Goal: Task Accomplishment & Management: Complete application form

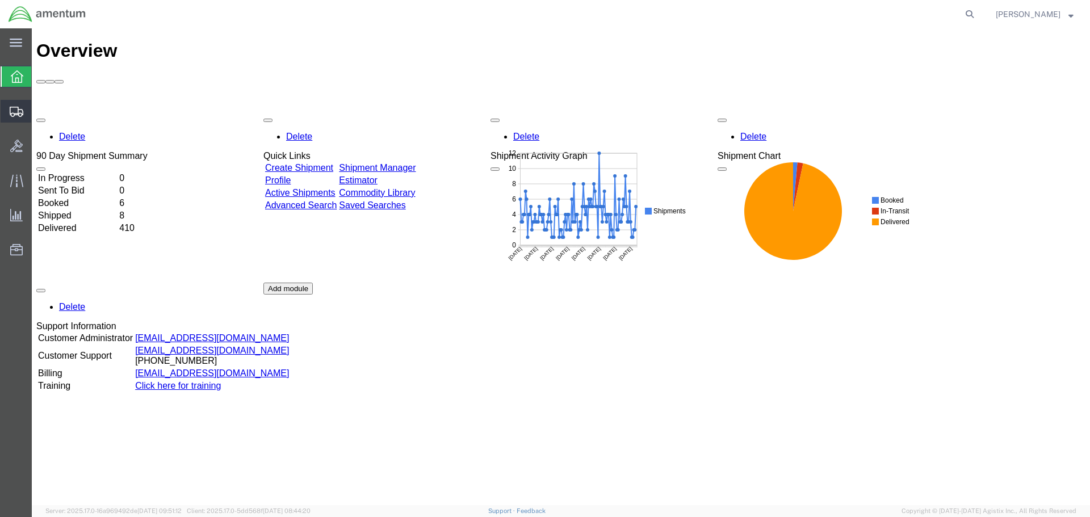
click at [0, 0] on span "Create Shipment" at bounding box center [0, 0] width 0 height 0
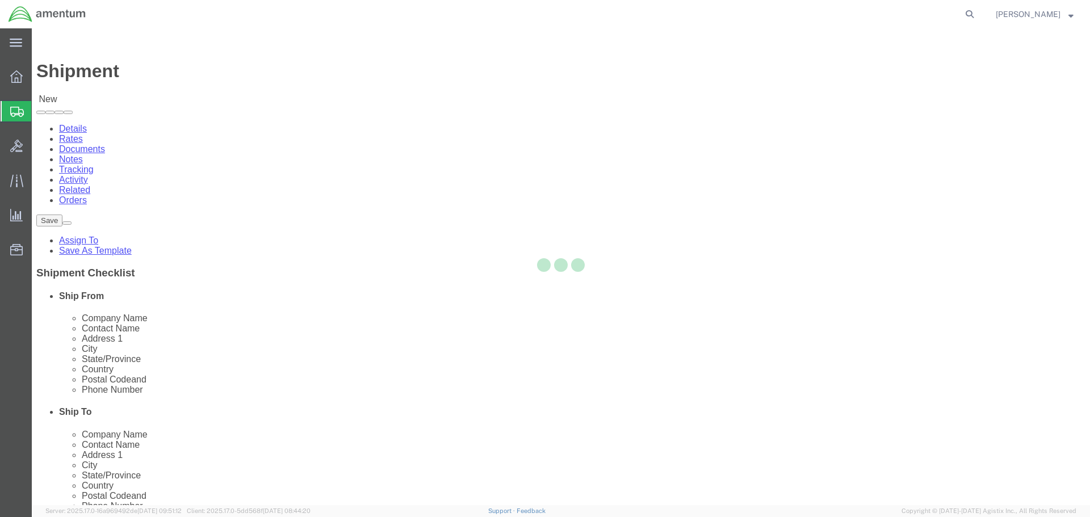
select select
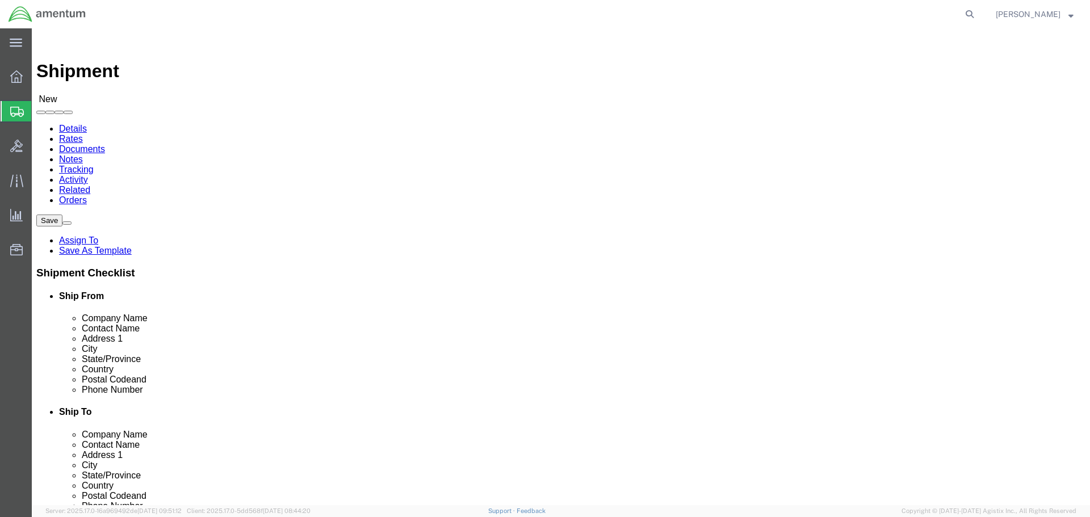
select select "MYPROFILE"
select select "VA"
select select "60191"
select select "FL"
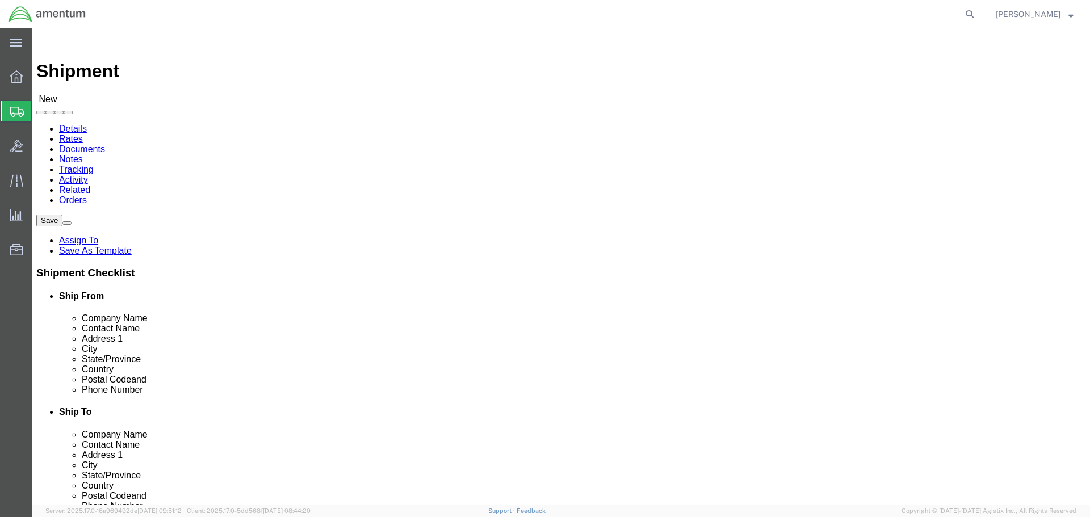
click input "text"
type input "[PERSON_NAME]"
click div "Please fix the following errors Ship From Location Location My Profile Location…"
click input "text"
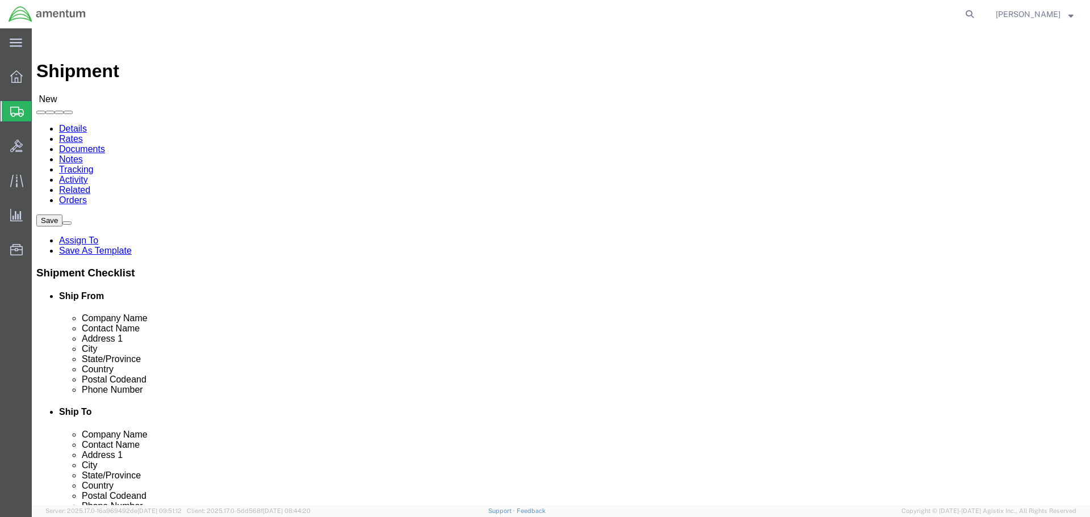
type input "[PHONE_NUMBER]"
click div "Ship To Location Location TACLS_543-[GEOGRAPHIC_DATA] [GEOGRAPHIC_DATA] My Prof…"
click icon
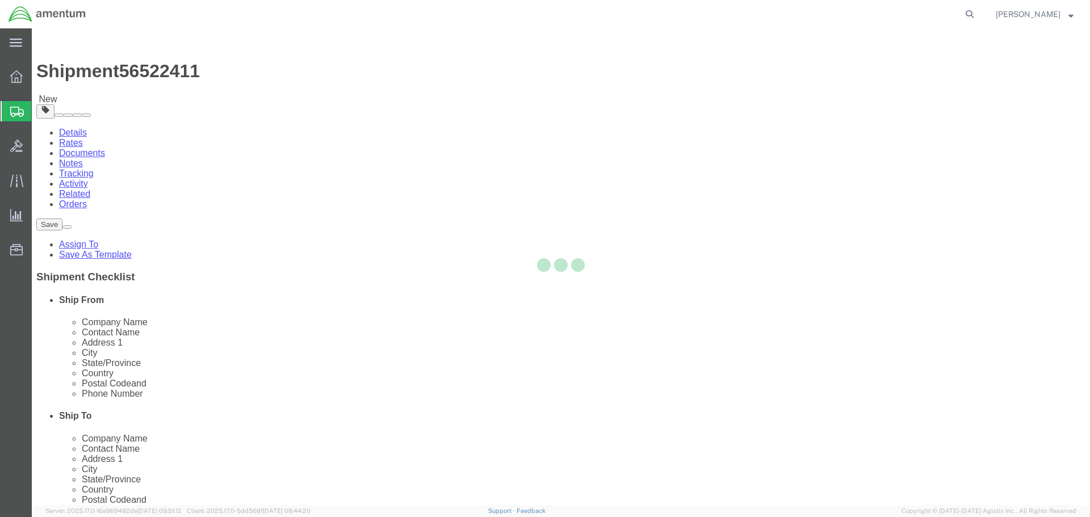
select select "CBOX"
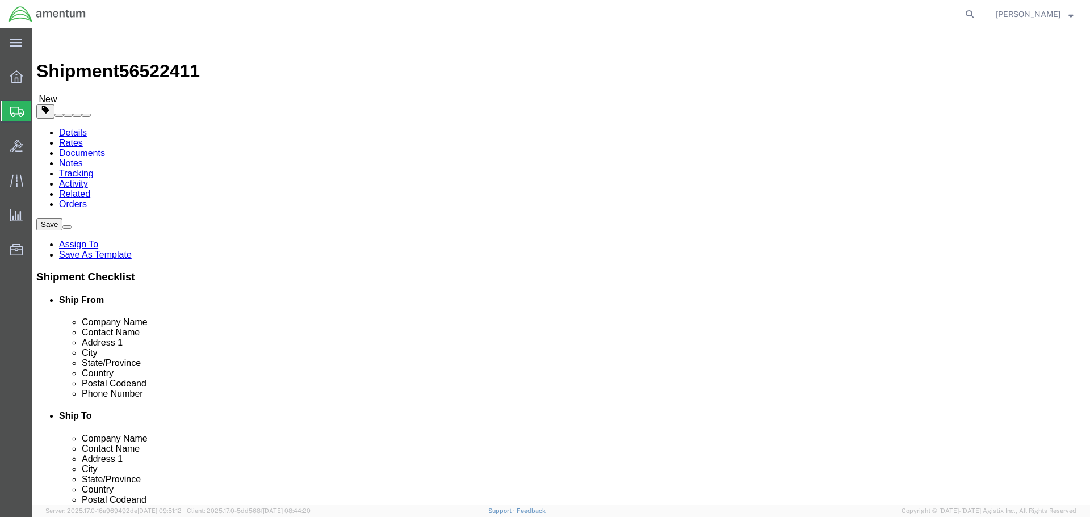
click input "text"
type input "16"
type input "10"
type input "20"
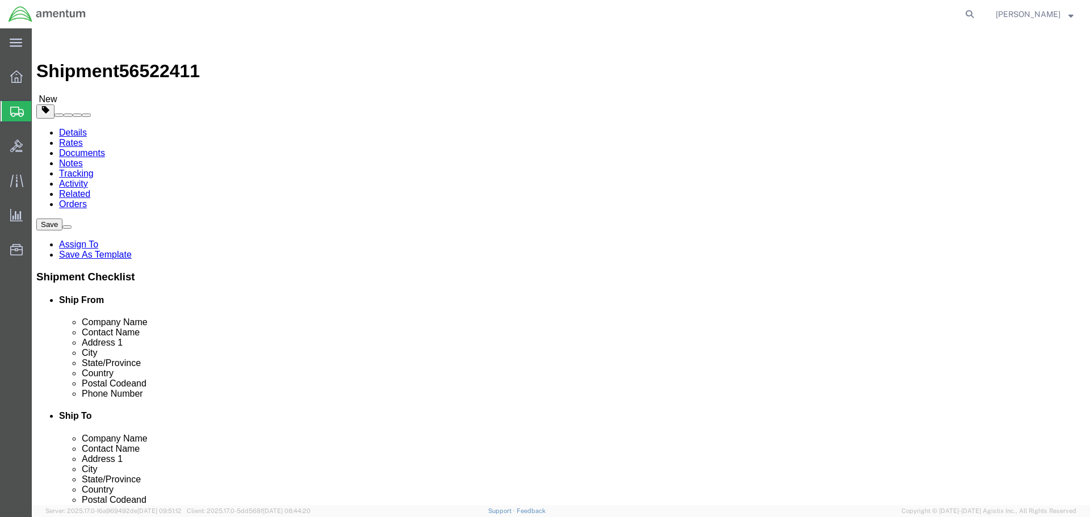
click span
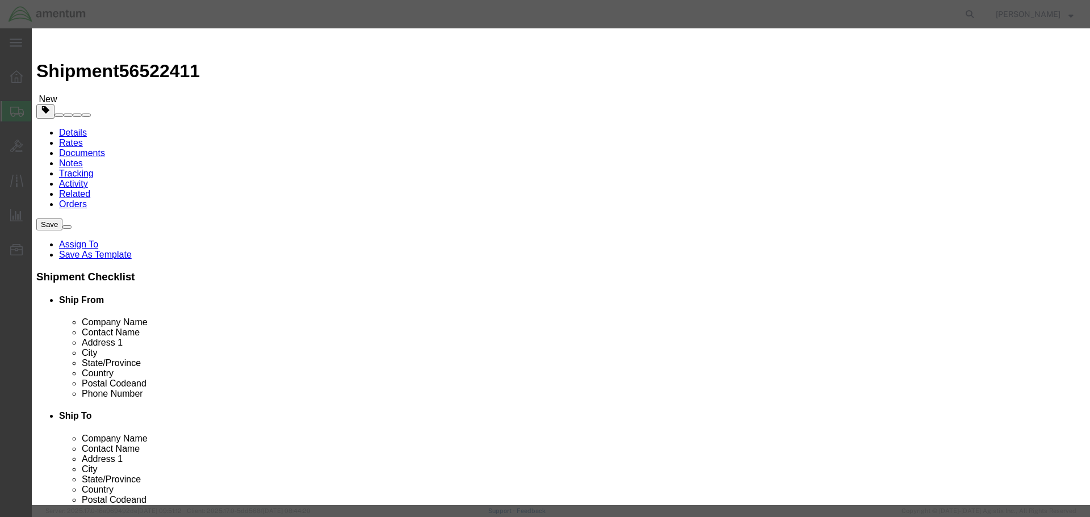
click input "text"
type input "Items"
click input "0"
type input "1"
click textarea
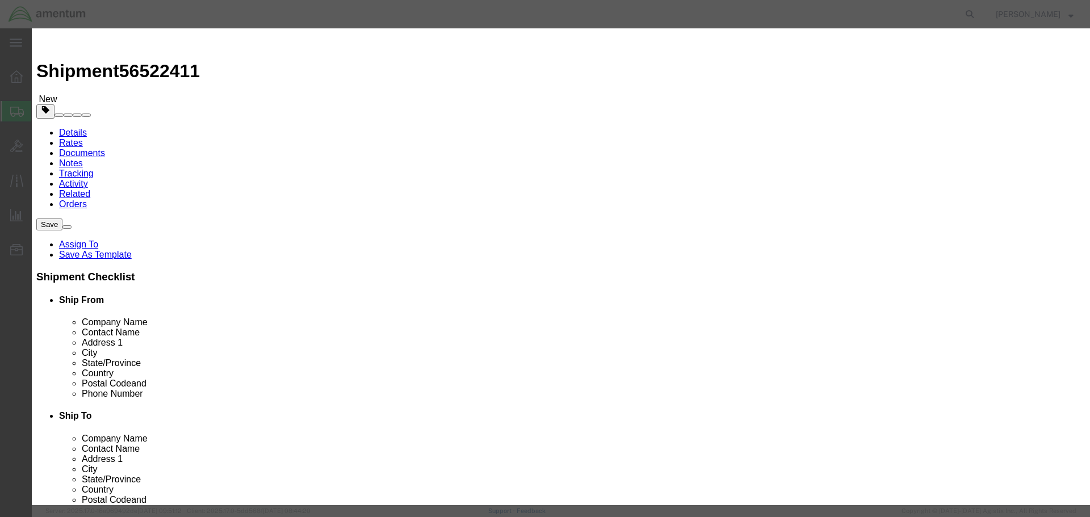
click input "text"
type input "1"
click textarea
click div "Save & Add Another Save & Close Close"
click button "Save & Close"
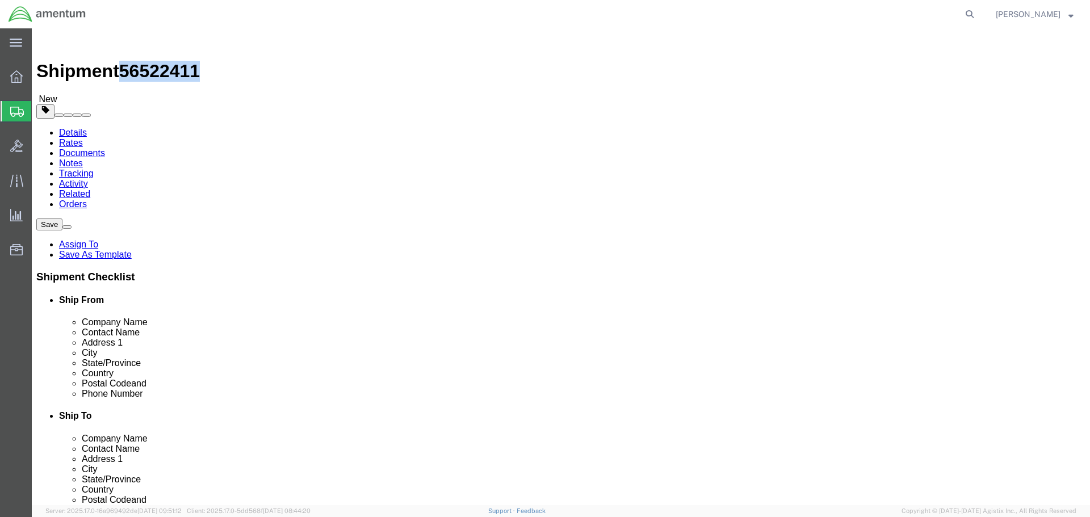
drag, startPoint x: 95, startPoint y: 15, endPoint x: 152, endPoint y: 13, distance: 57.4
click span "56522411"
copy span "56522411"
click icon
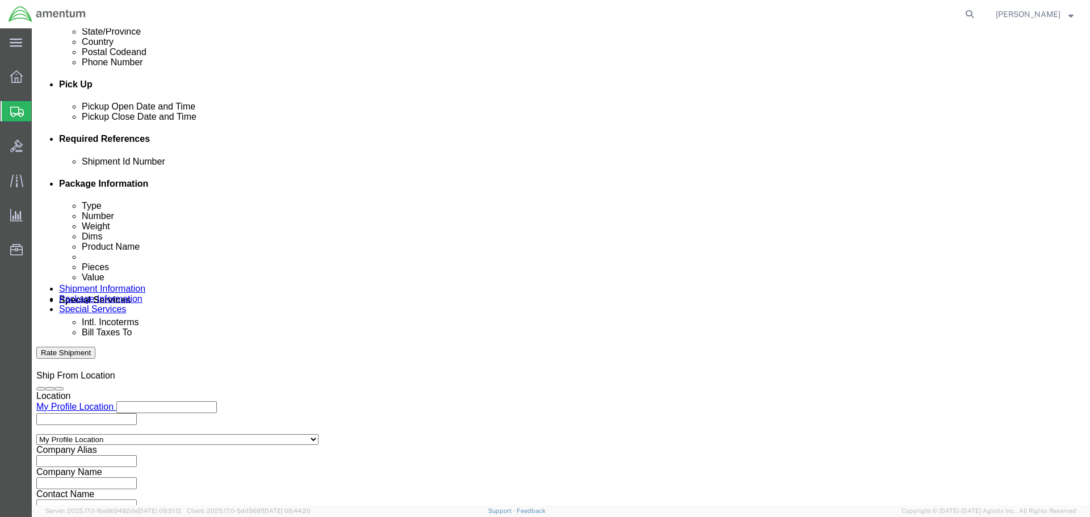
scroll to position [454, 0]
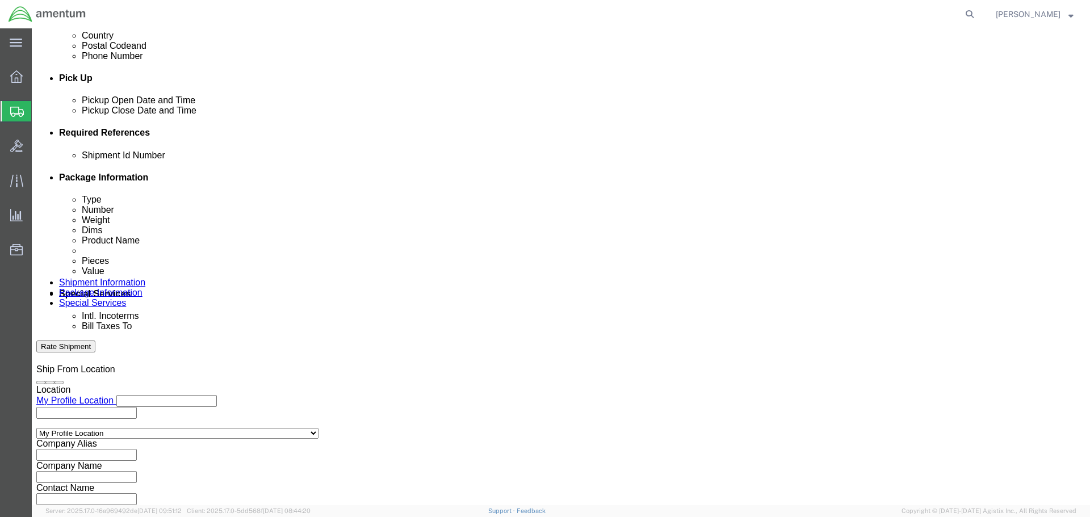
paste input "56522411"
type input "56522411"
click div "Please fix the following errors Ship From Location Location My Profile Location…"
click button "Rate Shipment"
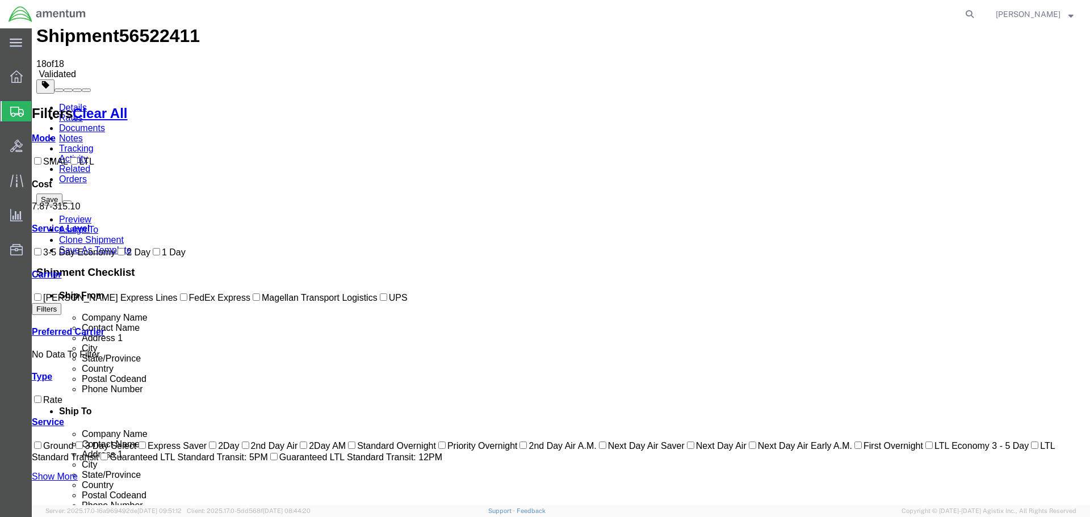
scroll to position [25, 0]
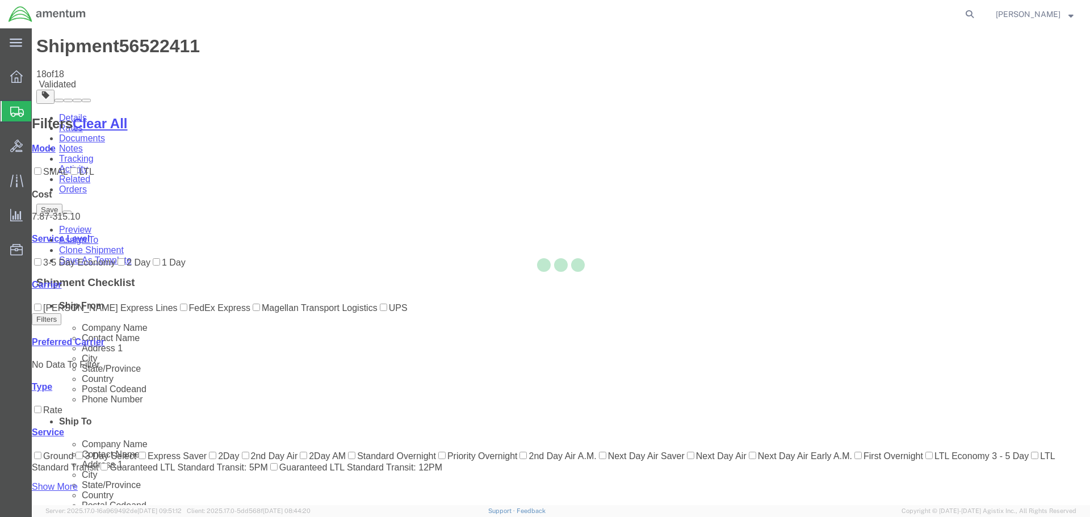
scroll to position [0, 0]
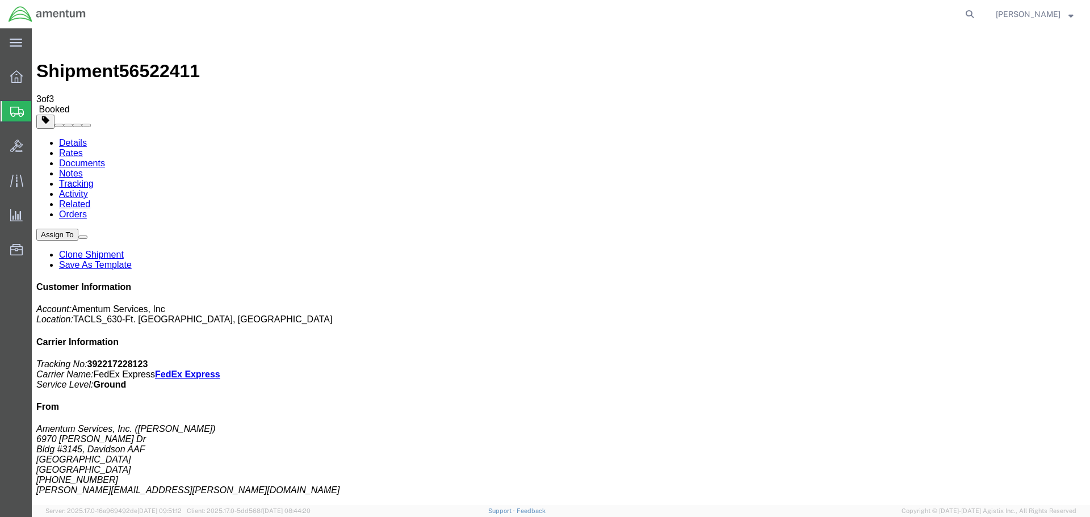
click at [19, 185] on icon at bounding box center [16, 180] width 13 height 13
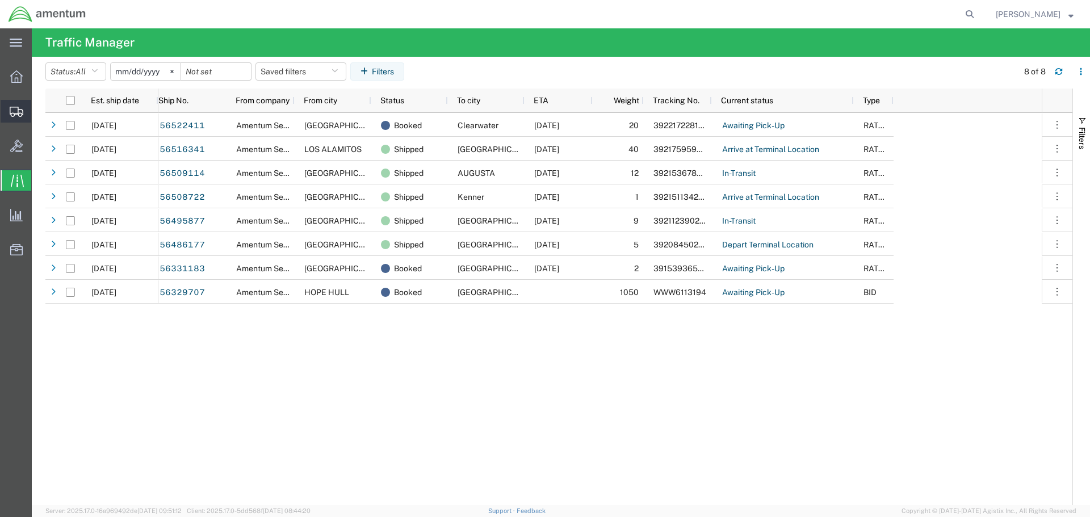
click at [13, 110] on icon at bounding box center [17, 112] width 14 height 10
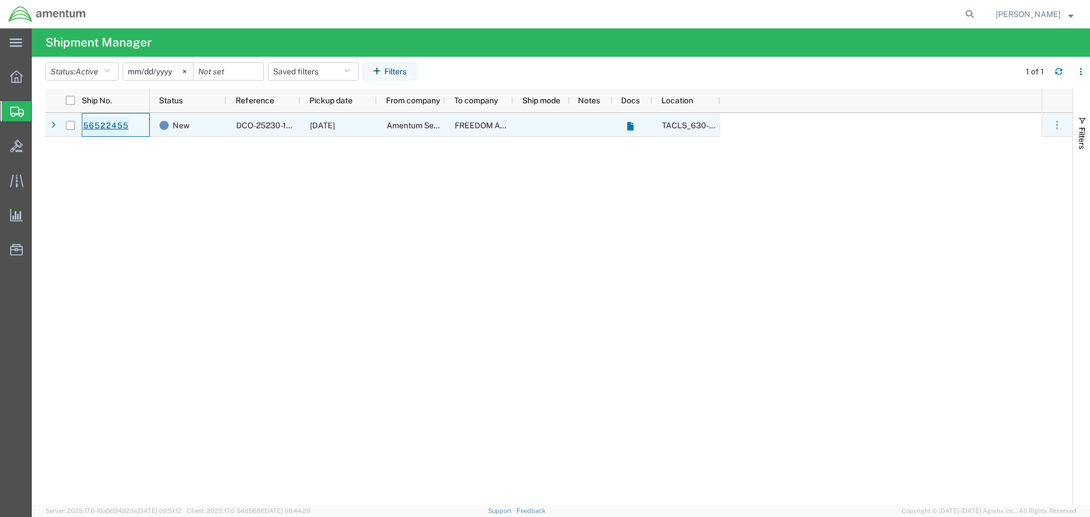
click at [113, 129] on link "56522455" at bounding box center [105, 126] width 47 height 18
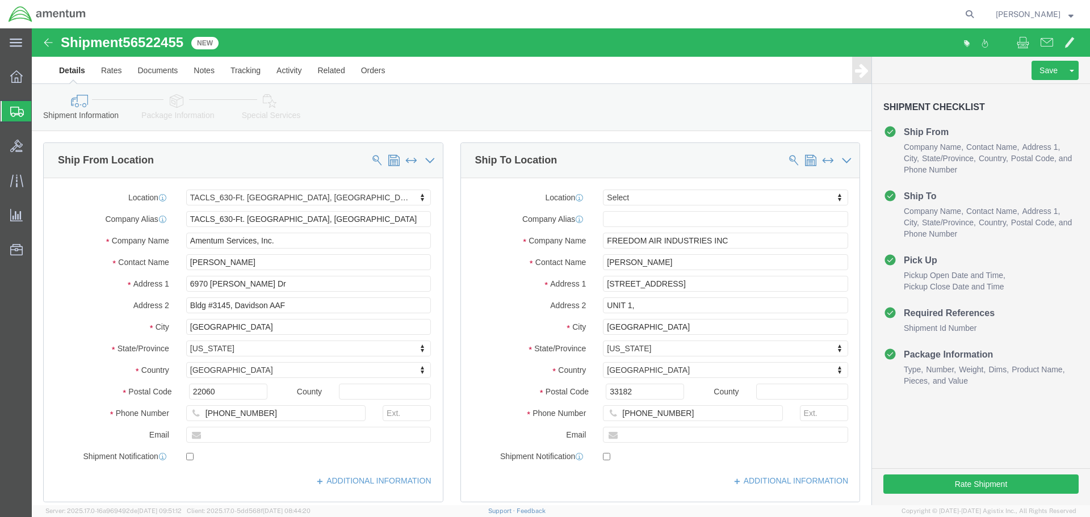
select select "42715"
select select
click button "Rate Shipment"
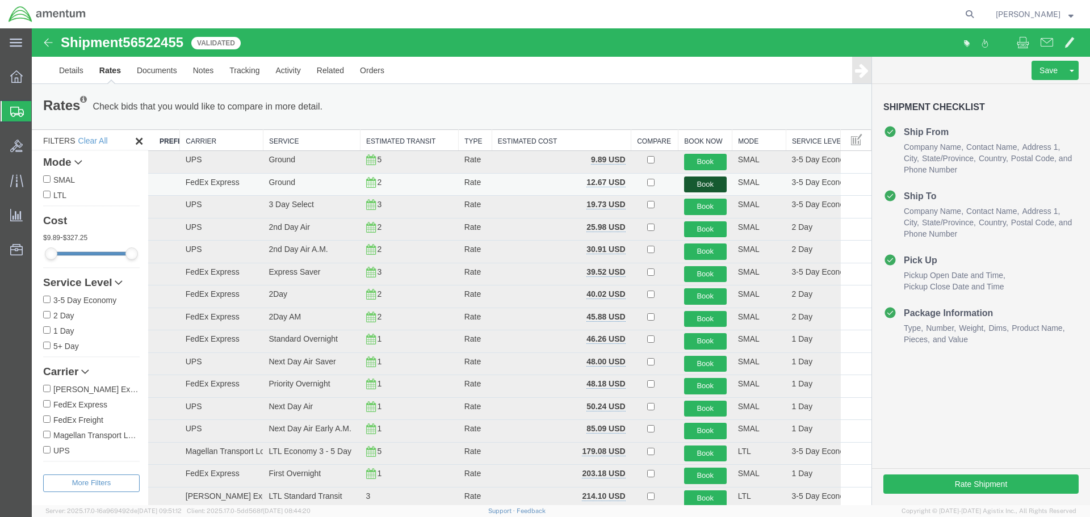
click at [703, 186] on button "Book" at bounding box center [705, 185] width 43 height 16
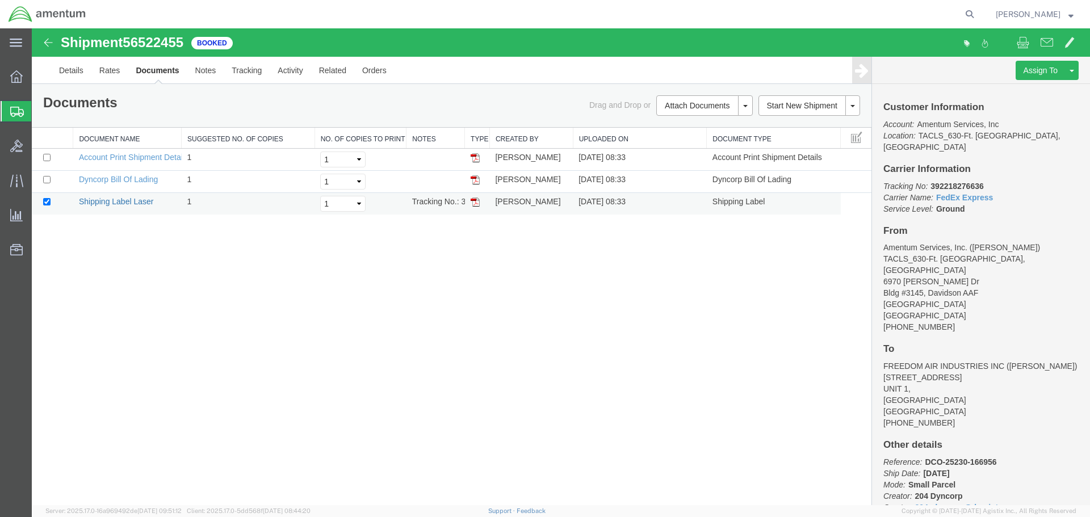
click at [111, 202] on link "Shipping Label Laser" at bounding box center [116, 201] width 75 height 9
click at [15, 182] on icon at bounding box center [16, 180] width 13 height 13
